Goal: Navigation & Orientation: Find specific page/section

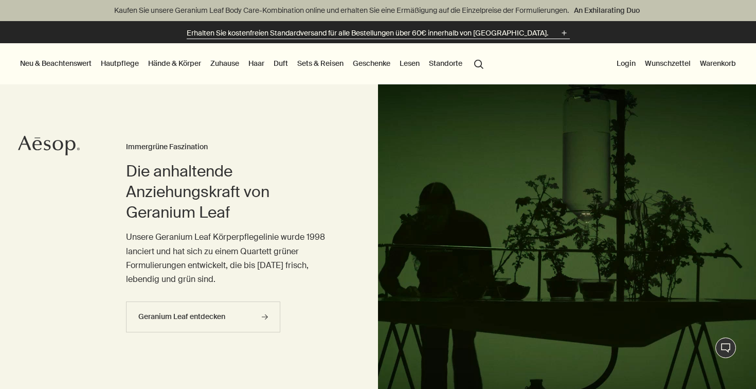
click at [543, 28] on button "Erhalten Sie kostenfreien Standardversand für alle Bestellungen über 60€ innerh…" at bounding box center [378, 33] width 383 height 12
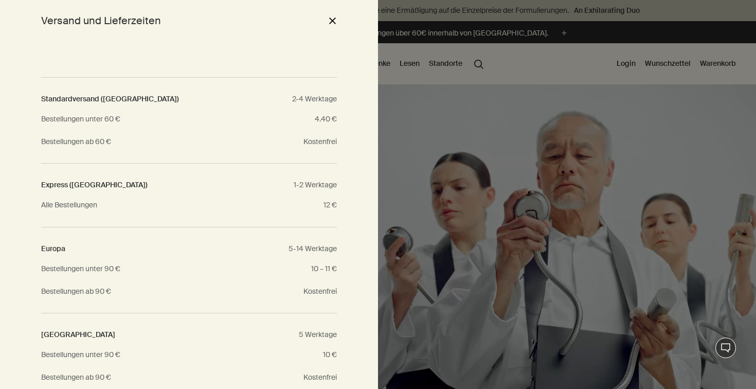
click at [336, 24] on button "close" at bounding box center [332, 20] width 12 height 17
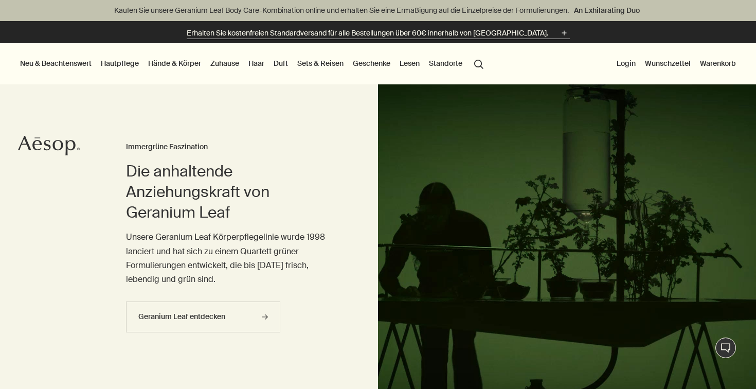
click at [525, 34] on p "Erhalten Sie kostenfreien Standardversand für alle Bestellungen über 60€ innerh…" at bounding box center [367, 33] width 361 height 11
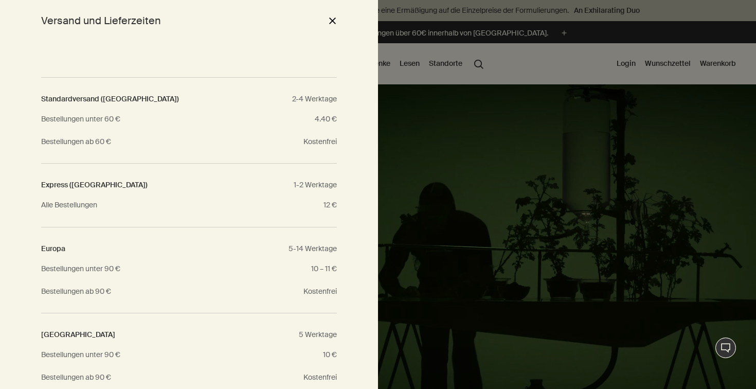
click at [328, 23] on button "close" at bounding box center [332, 20] width 12 height 17
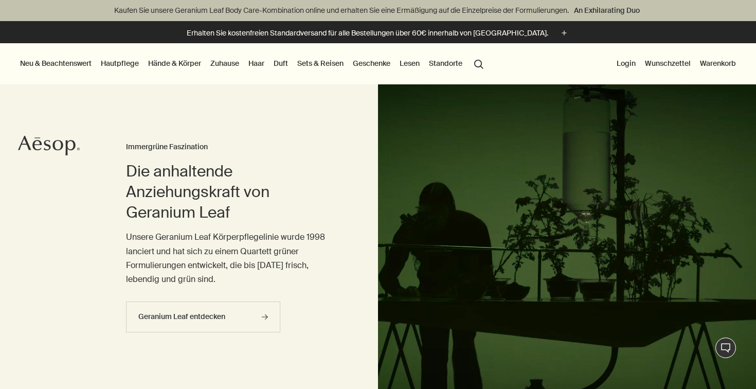
click at [673, 64] on link "Wunschzettel" at bounding box center [668, 63] width 50 height 13
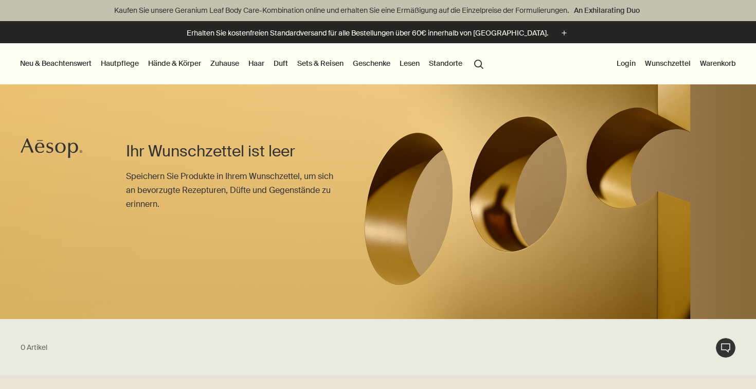
click at [716, 64] on button "Warenkorb" at bounding box center [718, 63] width 40 height 13
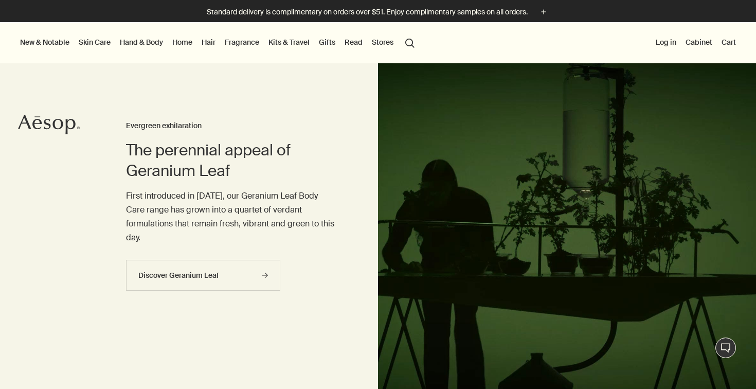
click at [238, 45] on link "Fragrance" at bounding box center [242, 41] width 39 height 13
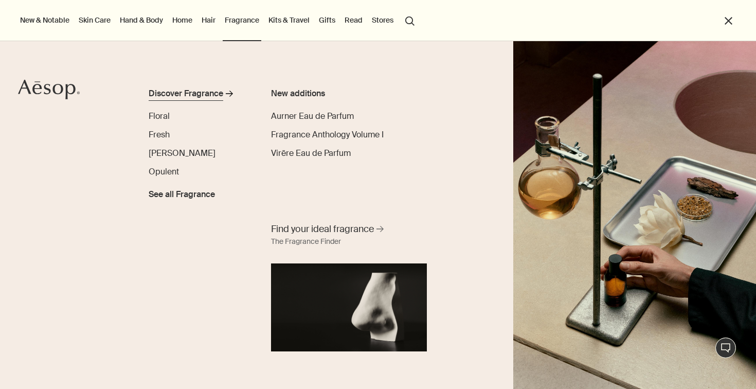
click at [180, 94] on div "Discover Fragrance" at bounding box center [186, 93] width 75 height 12
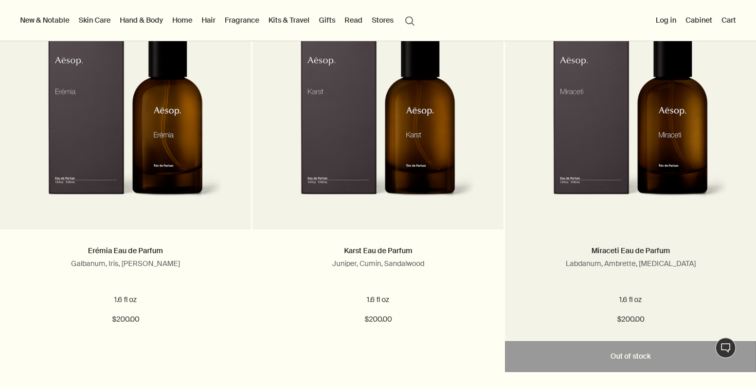
scroll to position [1972, 0]
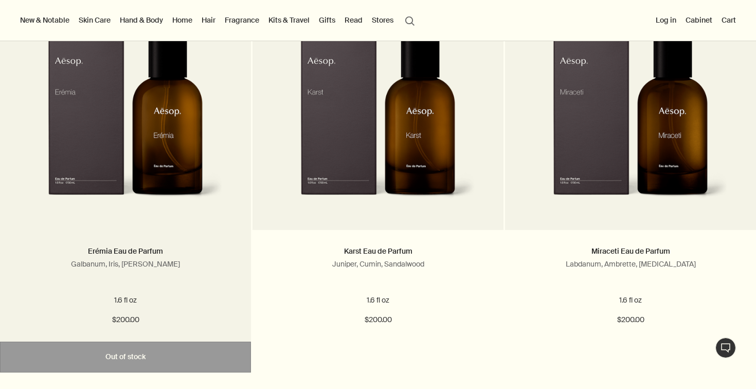
click at [126, 181] on img at bounding box center [125, 119] width 195 height 190
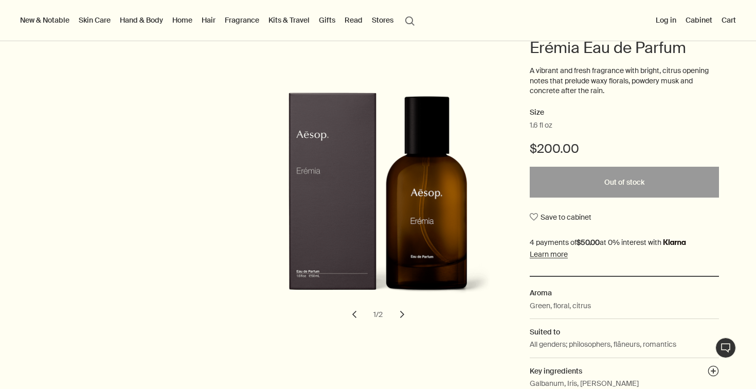
scroll to position [101, 0]
